Goal: Navigation & Orientation: Find specific page/section

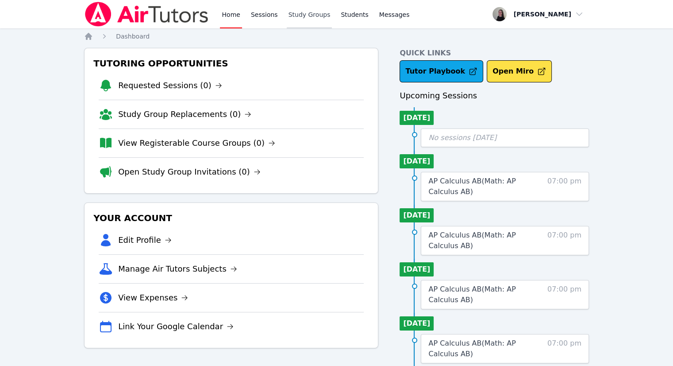
click at [312, 13] on link "Study Groups" at bounding box center [310, 14] width 46 height 28
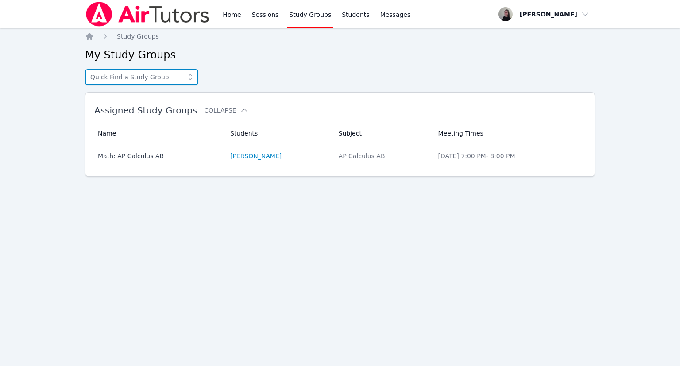
click at [146, 75] on input "text" at bounding box center [141, 77] width 113 height 16
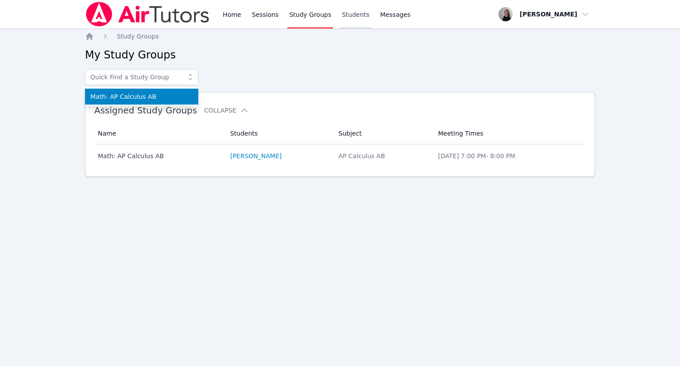
click at [343, 18] on link "Students" at bounding box center [355, 14] width 31 height 28
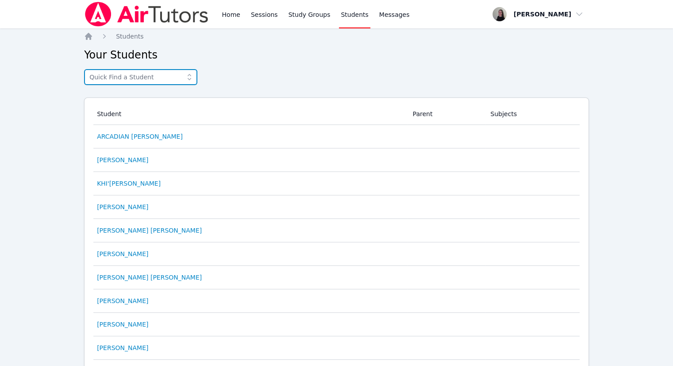
click at [152, 84] on input "text" at bounding box center [140, 77] width 113 height 16
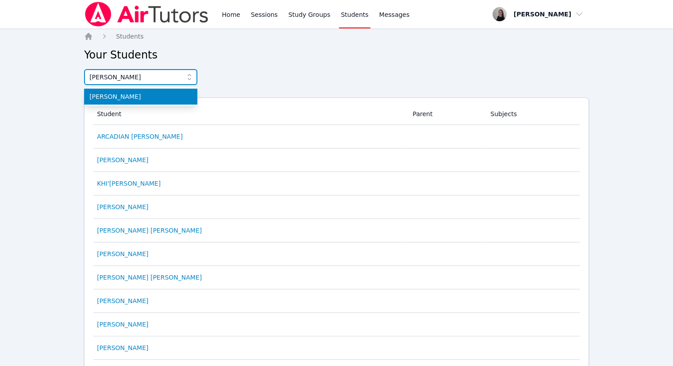
type input "[PERSON_NAME]"
click at [142, 97] on span "[PERSON_NAME]" at bounding box center [140, 96] width 103 height 9
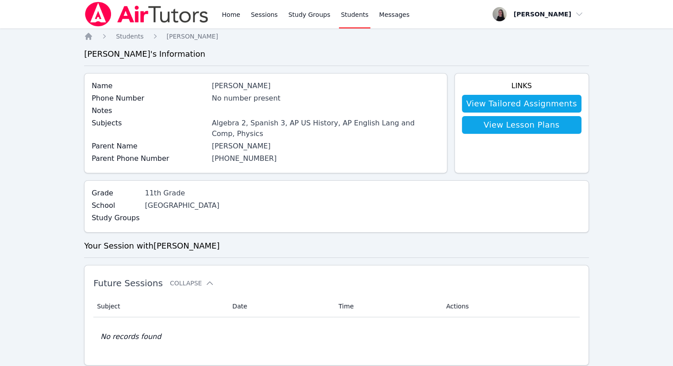
click at [243, 15] on div "Home Sessions Study Groups Students Messages" at bounding box center [315, 14] width 191 height 28
drag, startPoint x: 239, startPoint y: 16, endPoint x: 260, endPoint y: 6, distance: 22.8
click at [239, 16] on link "Home" at bounding box center [231, 14] width 22 height 28
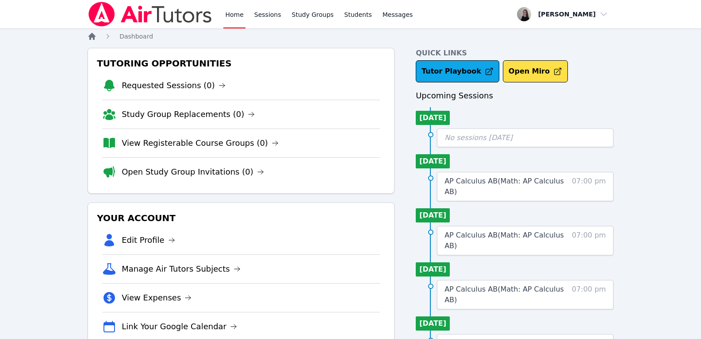
click at [88, 38] on icon "Breadcrumb" at bounding box center [92, 36] width 9 height 9
click at [93, 39] on icon "Breadcrumb" at bounding box center [92, 36] width 7 height 7
click at [261, 20] on link "Sessions" at bounding box center [268, 14] width 31 height 28
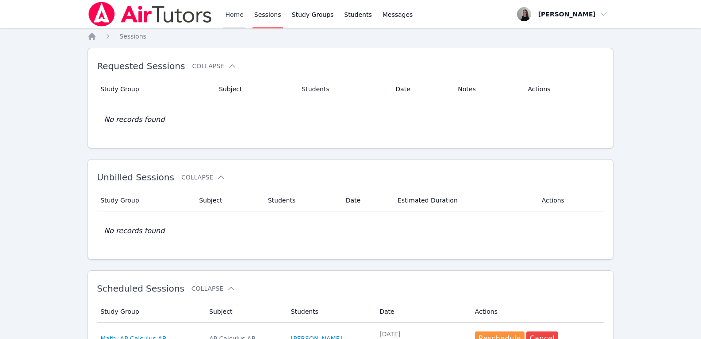
click at [230, 19] on link "Home" at bounding box center [234, 14] width 22 height 28
